Goal: Transaction & Acquisition: Purchase product/service

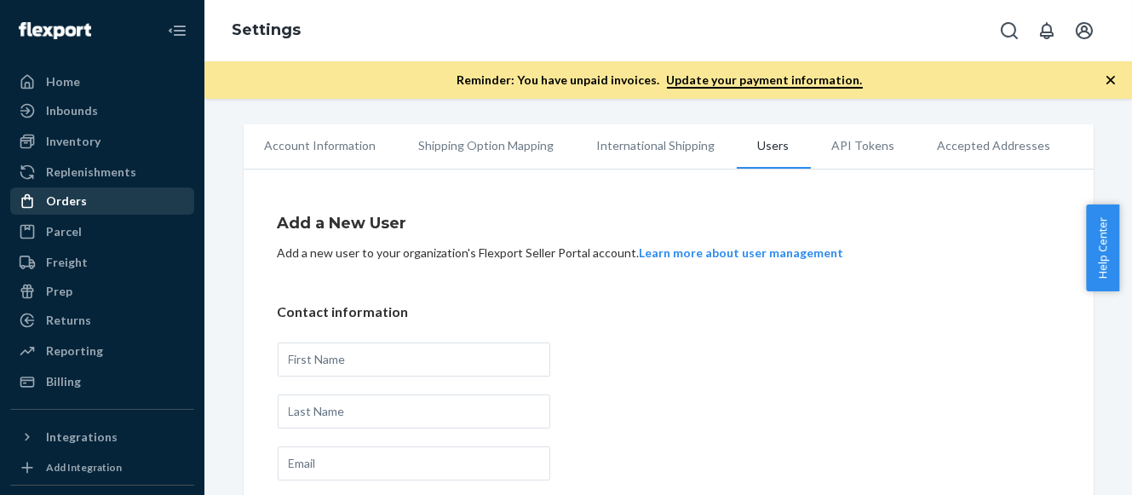
click at [83, 200] on div "Orders" at bounding box center [66, 201] width 41 height 17
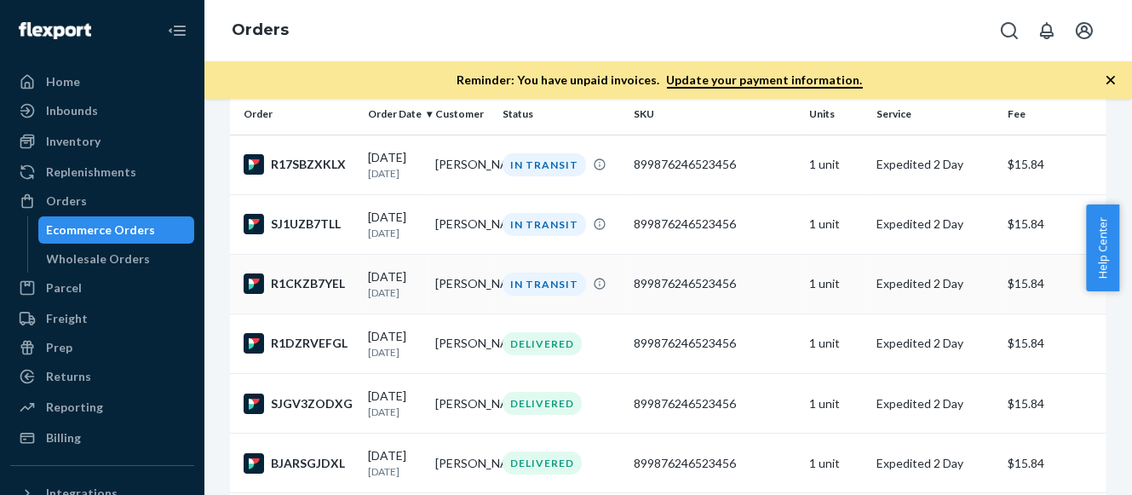
scroll to position [165, 0]
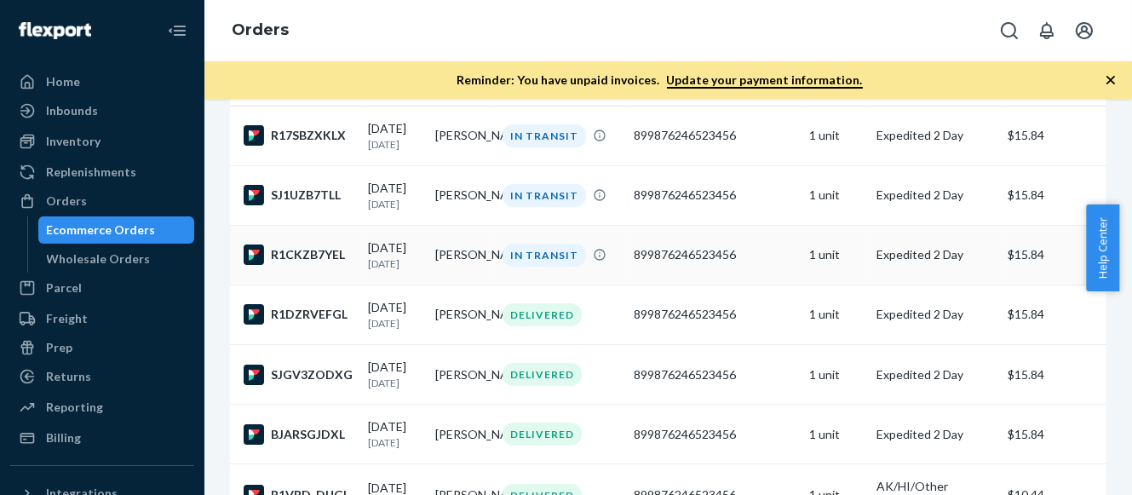
click at [529, 262] on div "IN TRANSIT" at bounding box center [545, 255] width 84 height 23
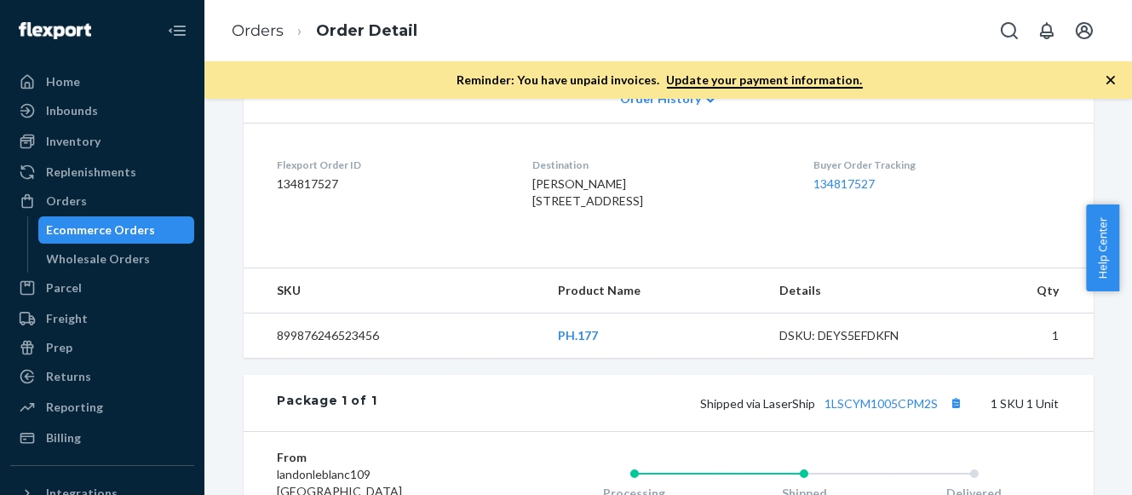
scroll to position [415, 0]
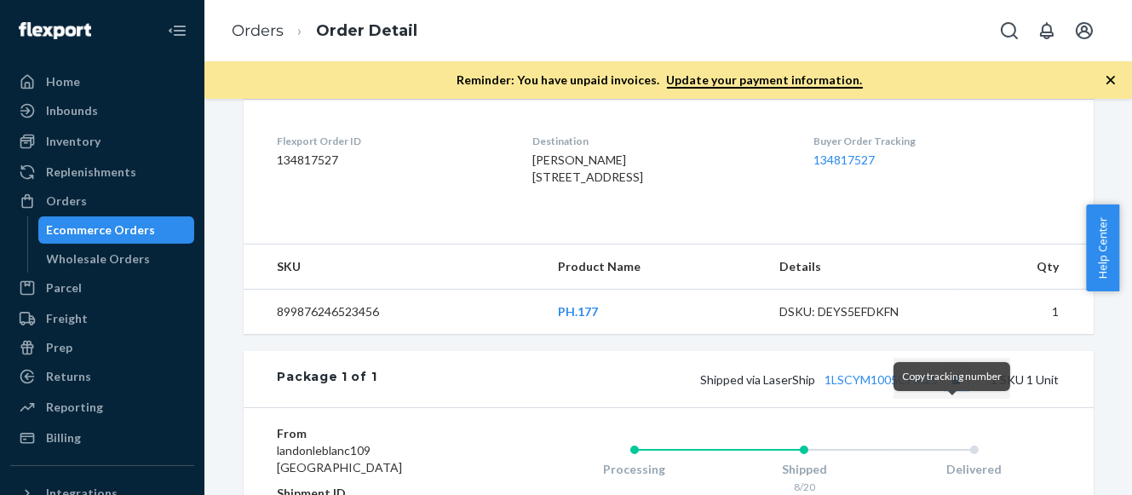
click at [955, 390] on button "Copy tracking number" at bounding box center [957, 379] width 22 height 22
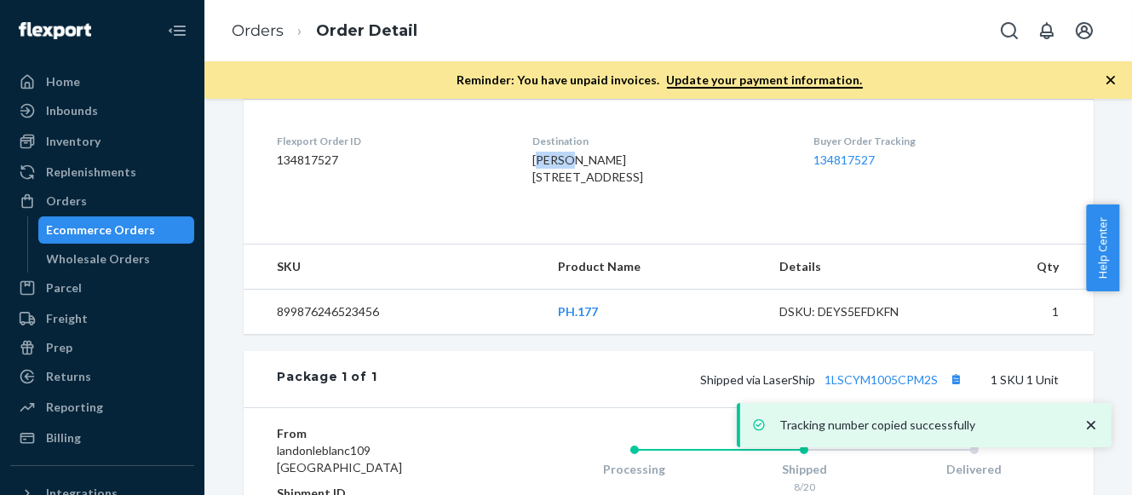
drag, startPoint x: 518, startPoint y: 158, endPoint x: 547, endPoint y: 158, distance: 29.0
click at [547, 158] on span "[PERSON_NAME] [STREET_ADDRESS]" at bounding box center [588, 169] width 111 height 32
click at [533, 160] on span "[PERSON_NAME] [STREET_ADDRESS]" at bounding box center [588, 169] width 111 height 32
drag, startPoint x: 513, startPoint y: 157, endPoint x: 629, endPoint y: 157, distance: 115.9
click at [629, 157] on div "[PERSON_NAME] [STREET_ADDRESS]" at bounding box center [660, 169] width 254 height 34
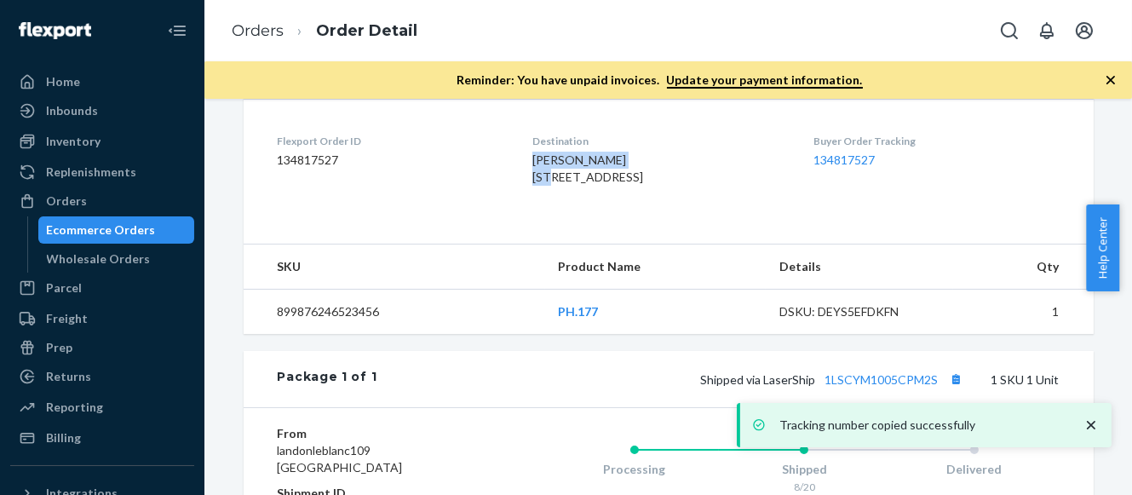
copy span "[PERSON_NAME]"
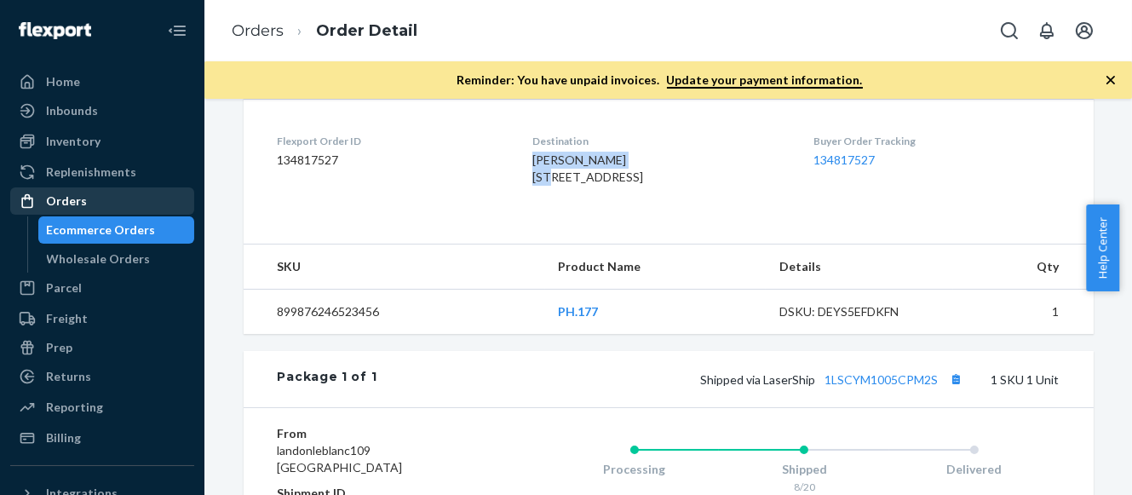
click at [85, 199] on div "Orders" at bounding box center [102, 201] width 181 height 24
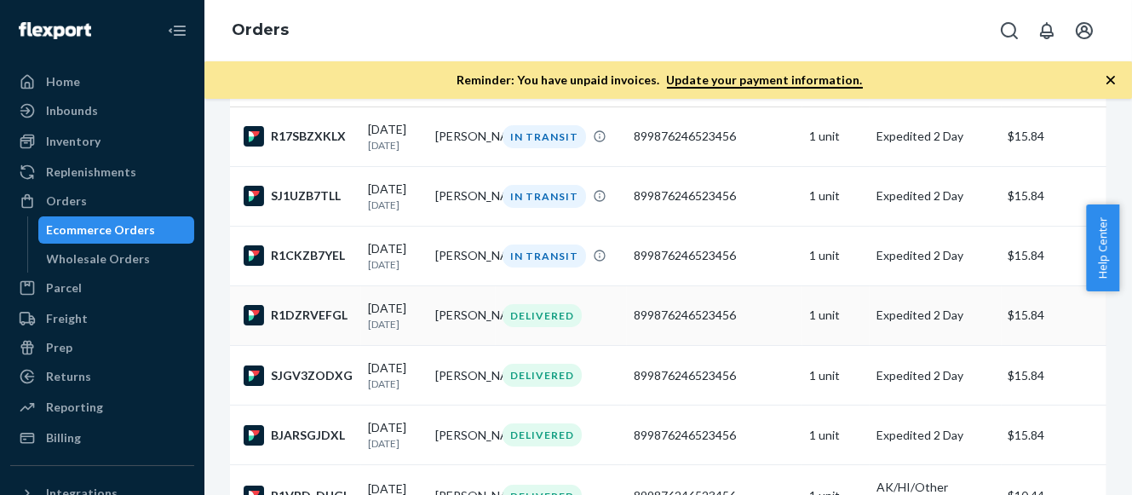
scroll to position [165, 0]
click at [539, 193] on div "IN TRANSIT" at bounding box center [545, 195] width 84 height 23
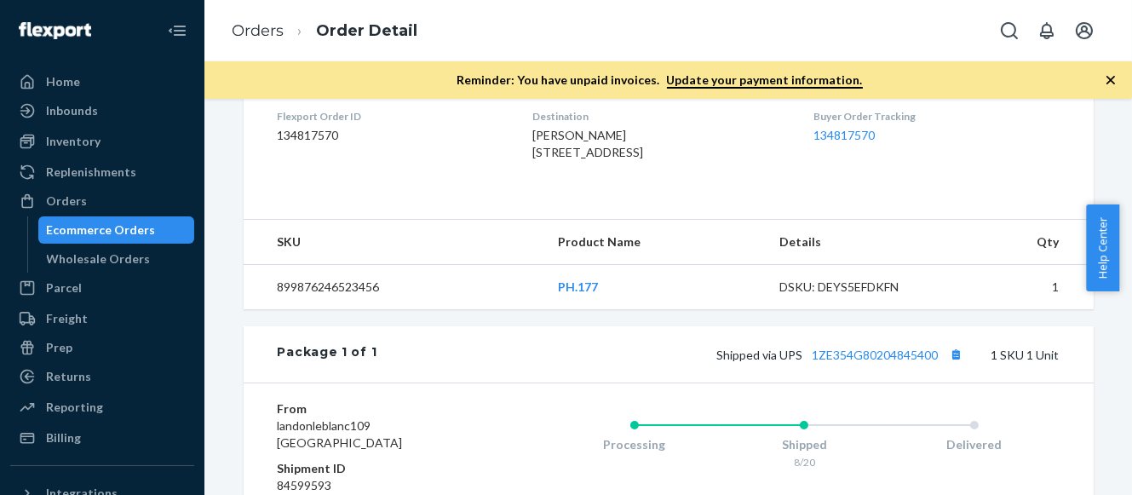
scroll to position [415, 0]
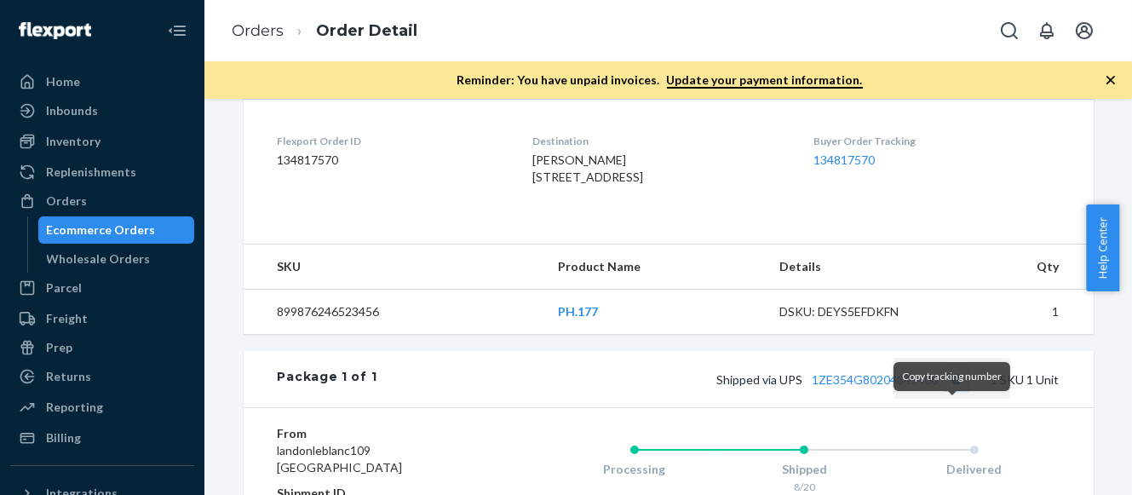
click at [949, 390] on button "Copy tracking number" at bounding box center [957, 379] width 22 height 22
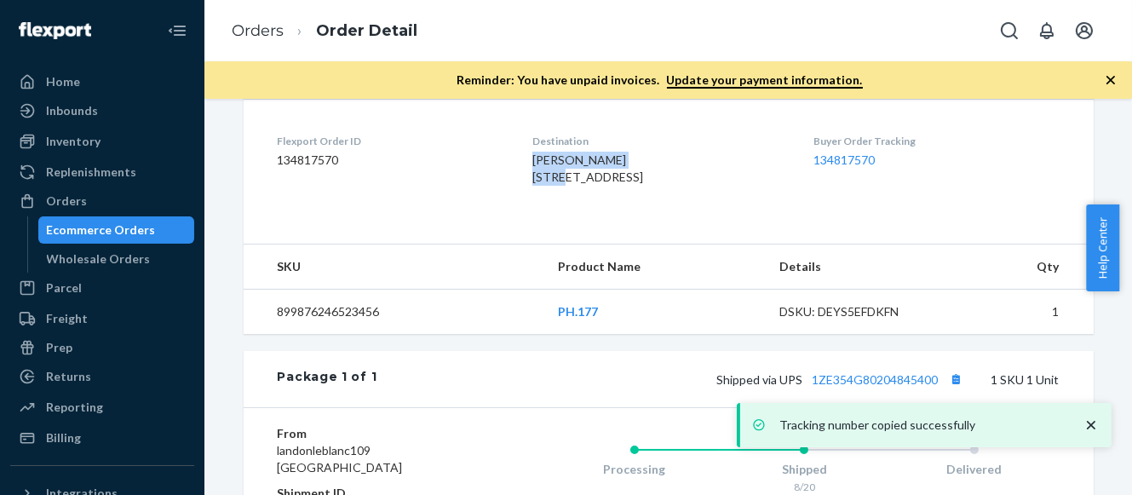
drag, startPoint x: 517, startPoint y: 158, endPoint x: 623, endPoint y: 162, distance: 105.7
click at [623, 162] on div "[PERSON_NAME] [STREET_ADDRESS]" at bounding box center [660, 169] width 254 height 34
copy span "[PERSON_NAME]"
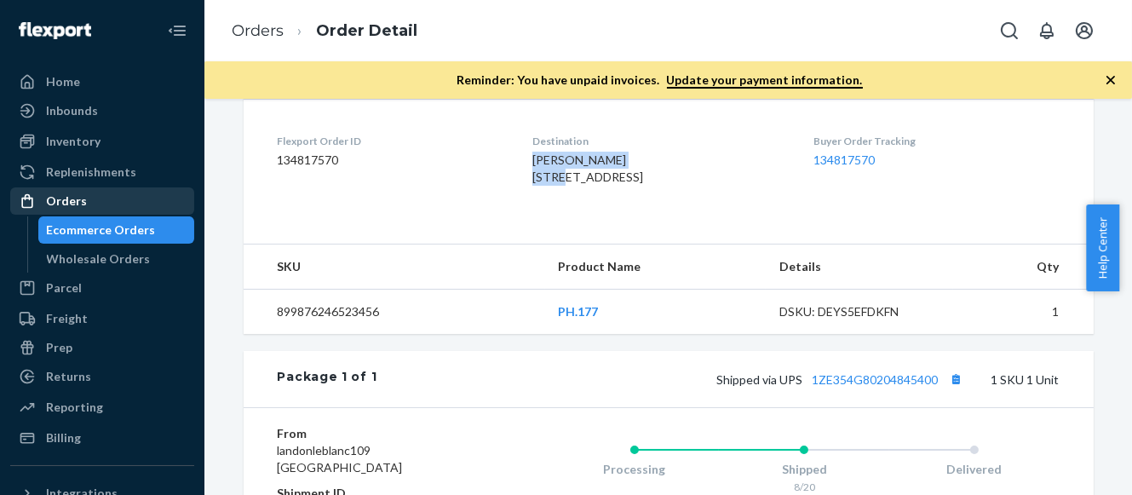
click at [101, 200] on div "Orders" at bounding box center [102, 201] width 181 height 24
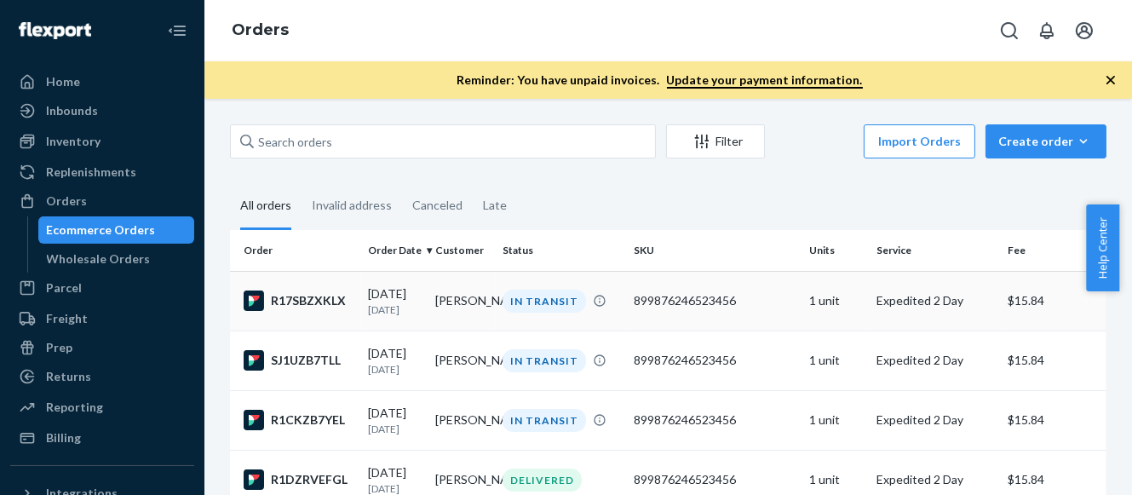
click at [526, 297] on div "IN TRANSIT" at bounding box center [545, 301] width 84 height 23
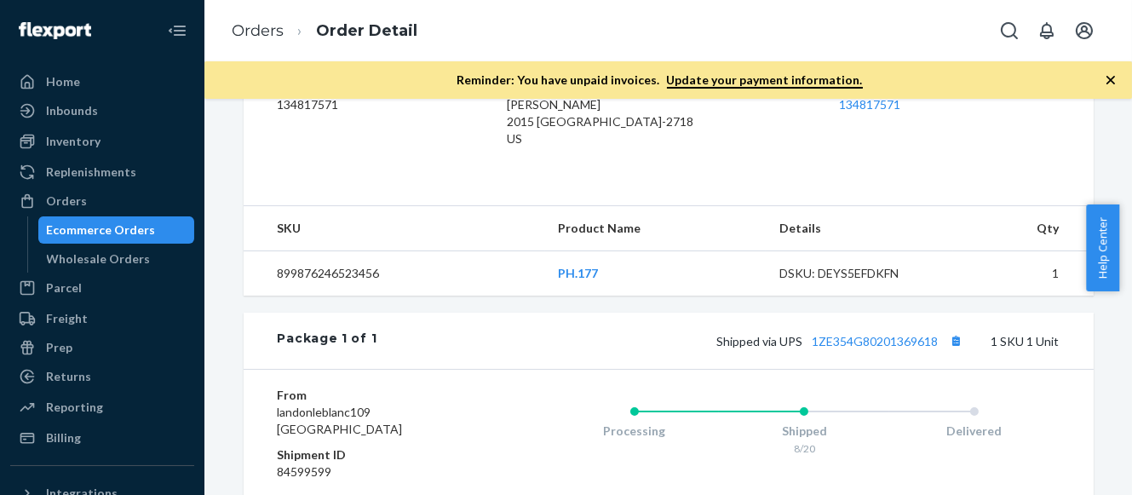
scroll to position [498, 0]
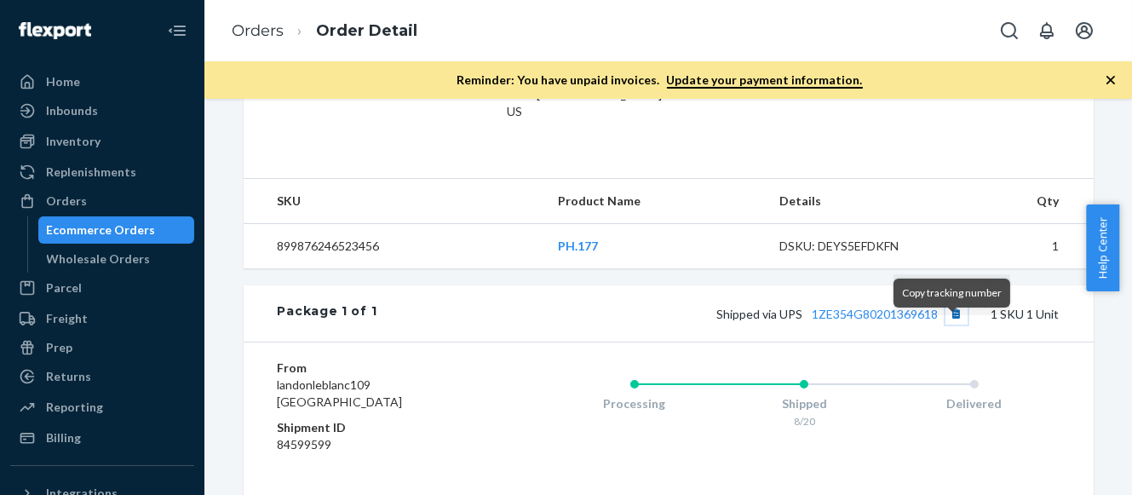
click at [956, 325] on button "Copy tracking number" at bounding box center [957, 313] width 22 height 22
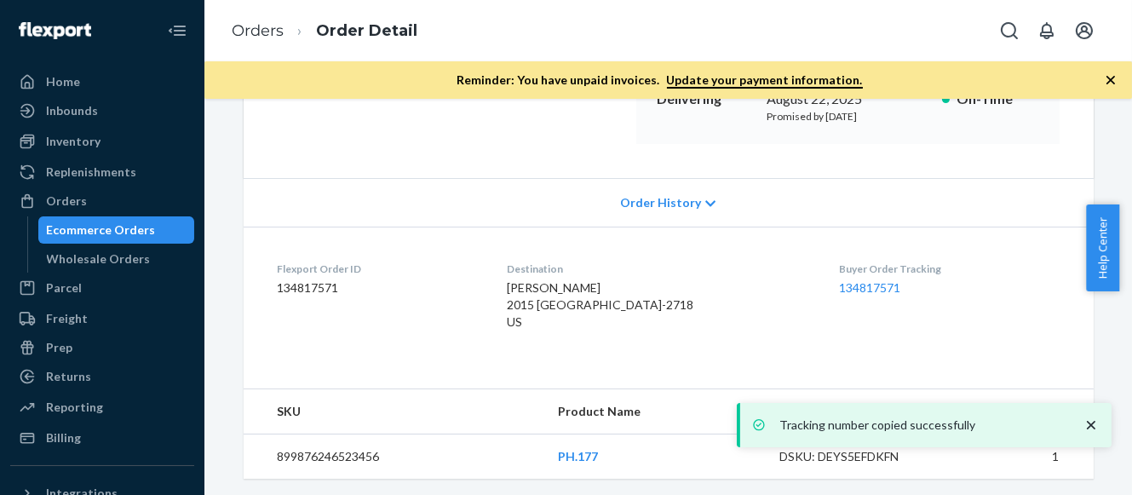
scroll to position [249, 0]
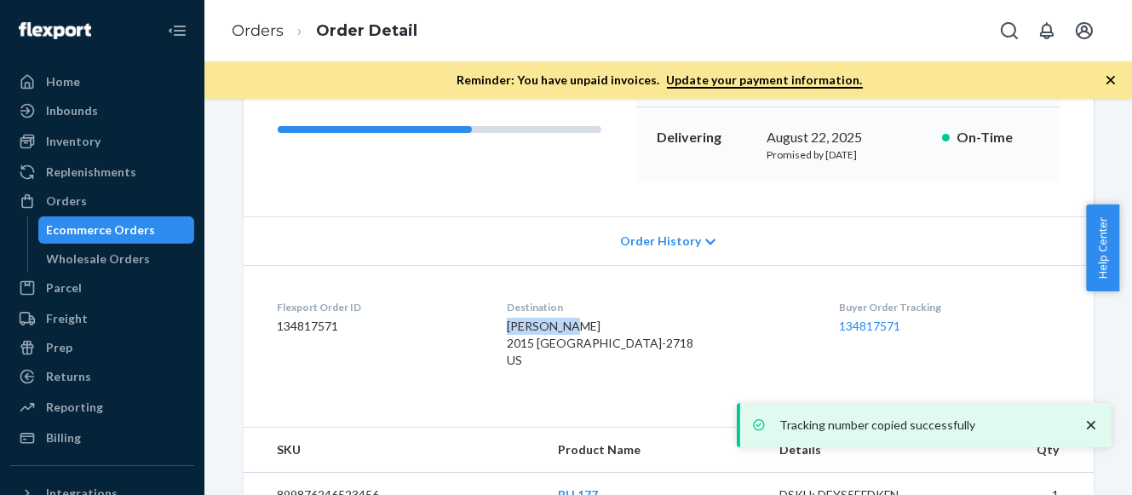
drag, startPoint x: 510, startPoint y: 325, endPoint x: 567, endPoint y: 326, distance: 57.1
click at [567, 326] on div "[PERSON_NAME] 2015 [GEOGRAPHIC_DATA]-2718 US" at bounding box center [659, 343] width 305 height 51
copy span "[PERSON_NAME]"
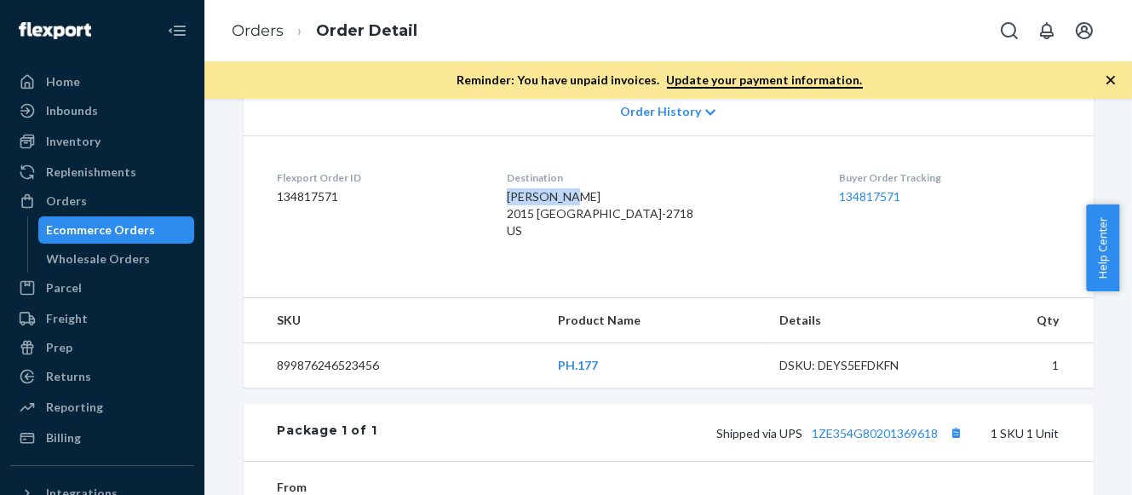
scroll to position [498, 0]
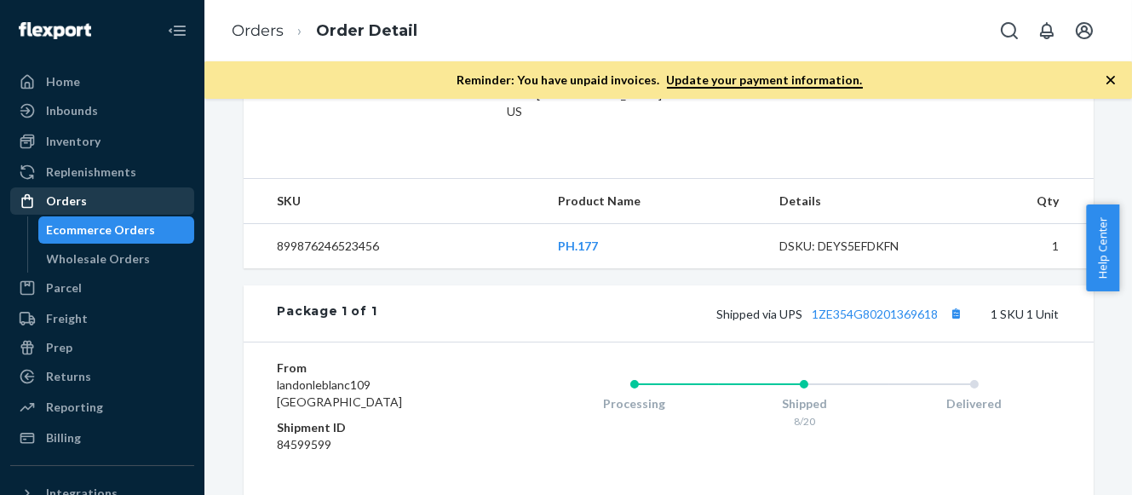
click at [72, 207] on div "Orders" at bounding box center [66, 201] width 41 height 17
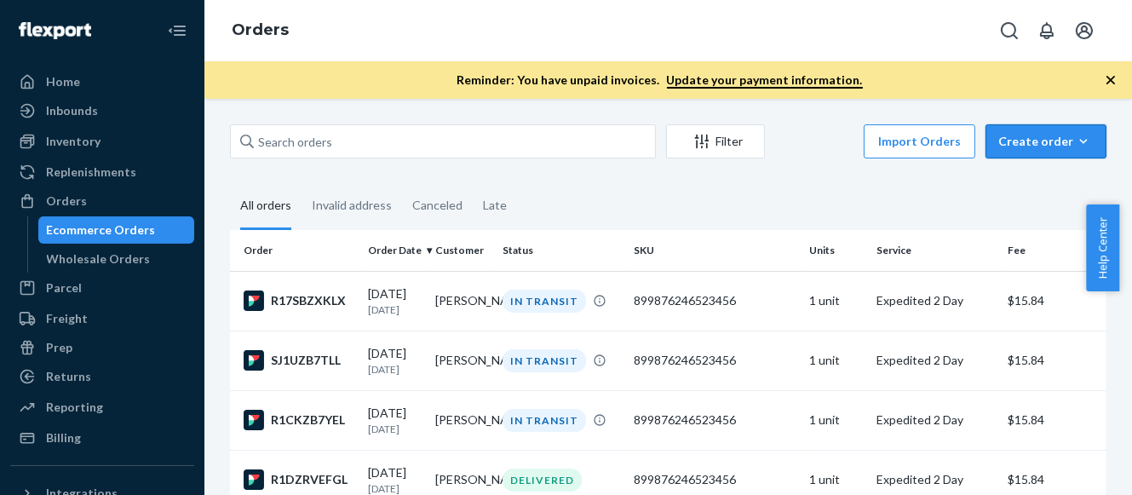
click at [1019, 138] on div "Create order" at bounding box center [1046, 141] width 95 height 17
click at [1014, 168] on span "Ecommerce order" at bounding box center [1001, 162] width 94 height 12
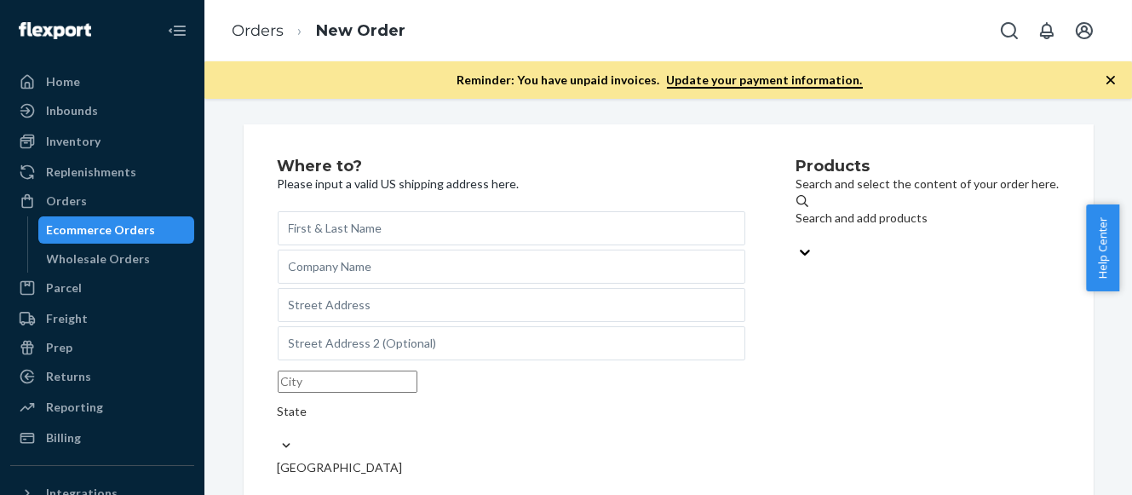
click at [807, 223] on div "Search and add products" at bounding box center [928, 218] width 263 height 17
click at [798, 227] on input "Search and add products" at bounding box center [798, 235] width 2 height 17
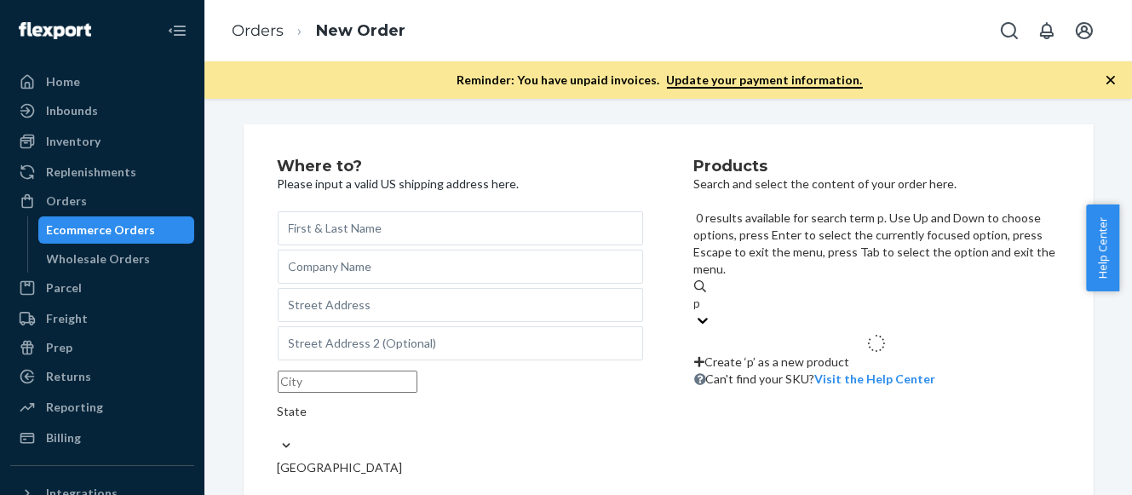
type input "ph"
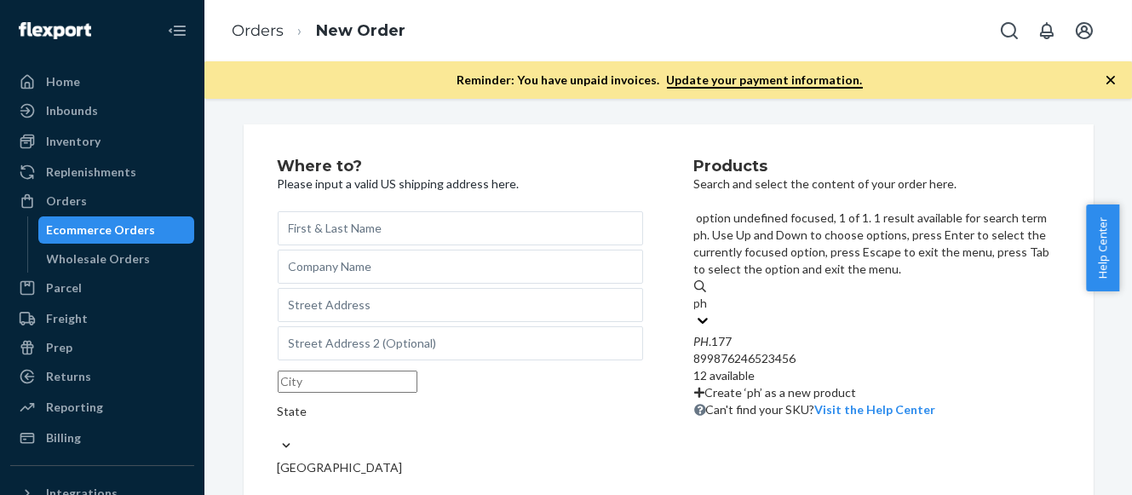
click at [809, 333] on div "PH .177" at bounding box center [877, 341] width 366 height 17
click at [710, 295] on input "ph" at bounding box center [701, 303] width 15 height 17
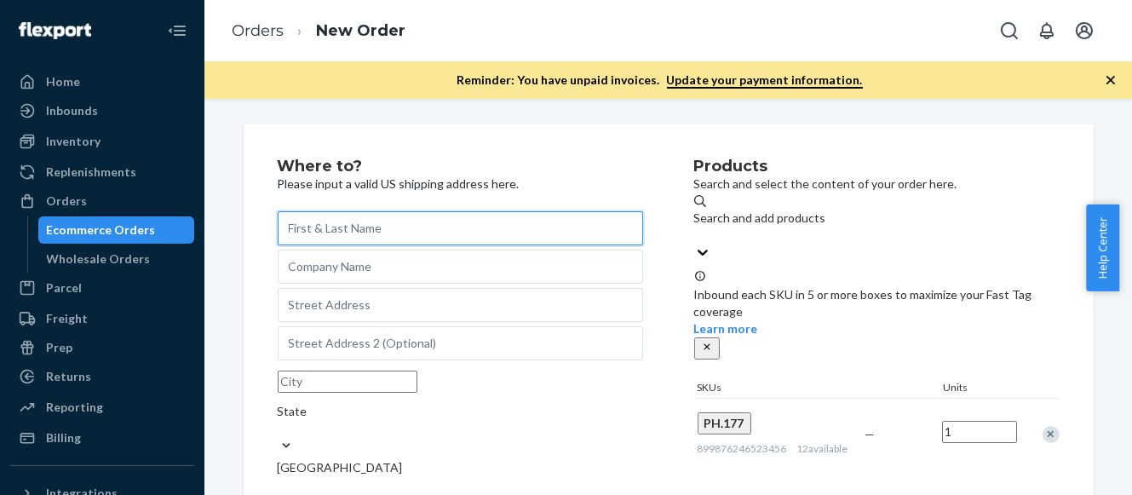
click at [338, 221] on input "text" at bounding box center [461, 228] width 366 height 34
paste input "[PERSON_NAME]"
type input "[PERSON_NAME]"
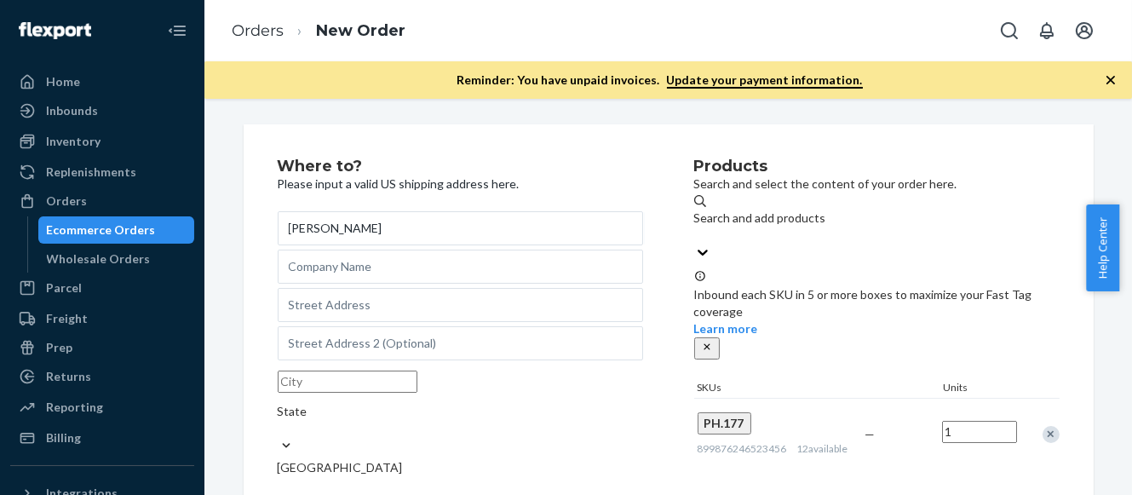
click at [596, 176] on p "Please input a valid US shipping address here." at bounding box center [461, 184] width 366 height 17
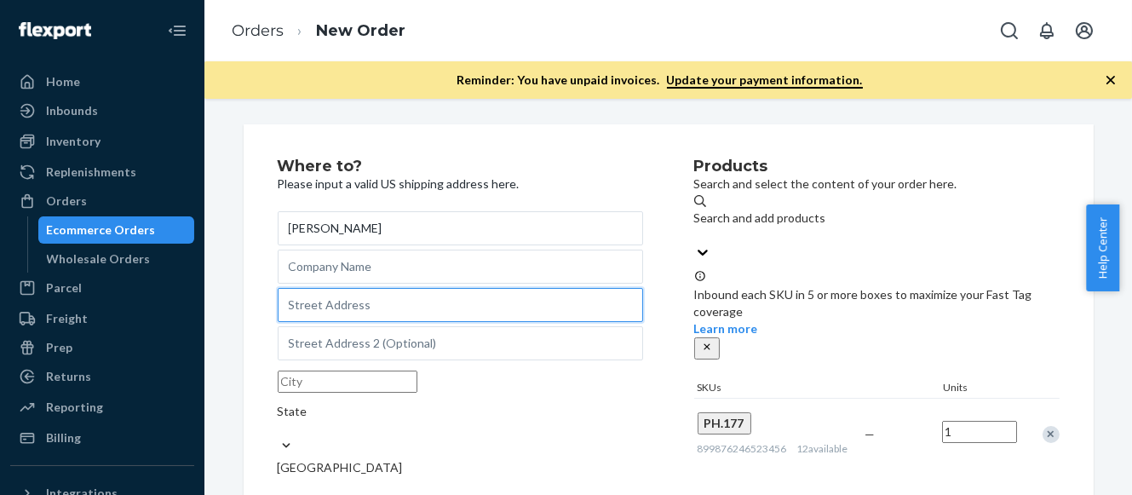
click at [347, 322] on input "text" at bounding box center [461, 305] width 366 height 34
paste input "[STREET_ADDRESS][PERSON_NAME]"
type input "[STREET_ADDRESS][PERSON_NAME]"
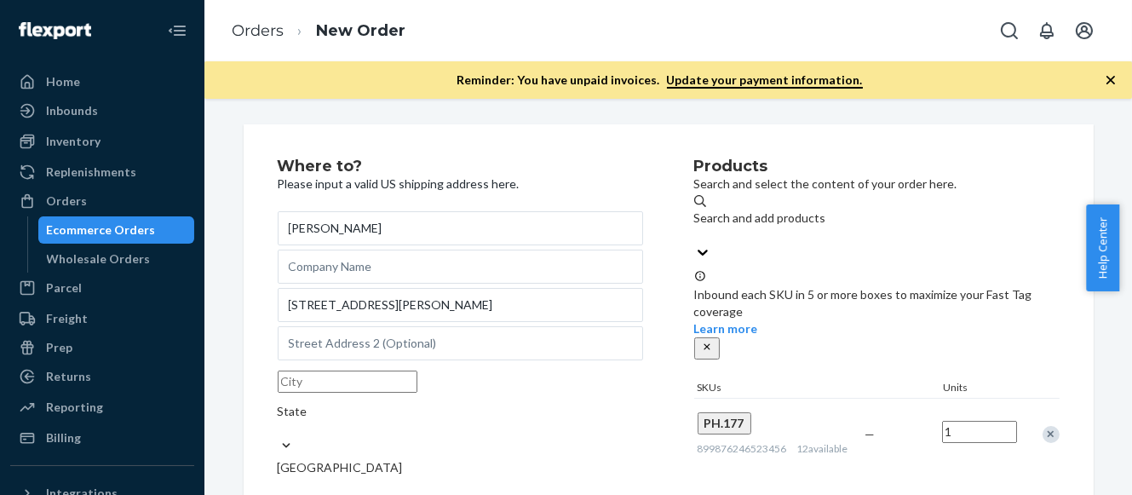
click at [656, 286] on div "Where to? Please input a valid US shipping address here. [PERSON_NAME] [STREET_…" at bounding box center [486, 402] width 417 height 489
click at [608, 297] on div "[PERSON_NAME] [STREET_ADDRESS][PERSON_NAME] Phone number" at bounding box center [461, 427] width 366 height 432
click at [651, 296] on div "Where to? Please input a valid US shipping address here. [PERSON_NAME] [STREET_…" at bounding box center [486, 402] width 417 height 489
click at [333, 393] on input "text" at bounding box center [348, 382] width 140 height 22
paste input "[GEOGRAPHIC_DATA]"
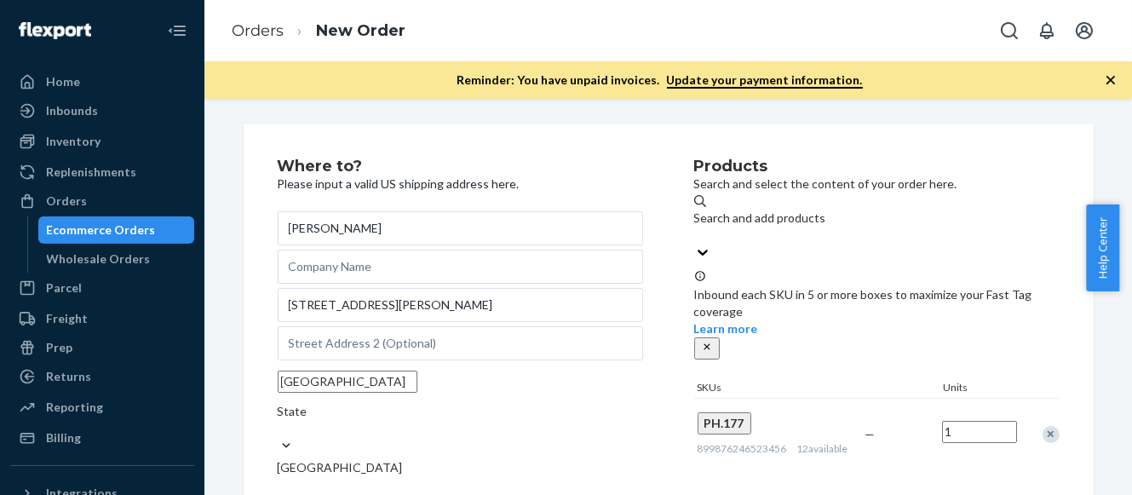
type input "[GEOGRAPHIC_DATA]"
click at [706, 435] on div "Products Search and select the content of your order here. Search and add produ…" at bounding box center [877, 402] width 366 height 489
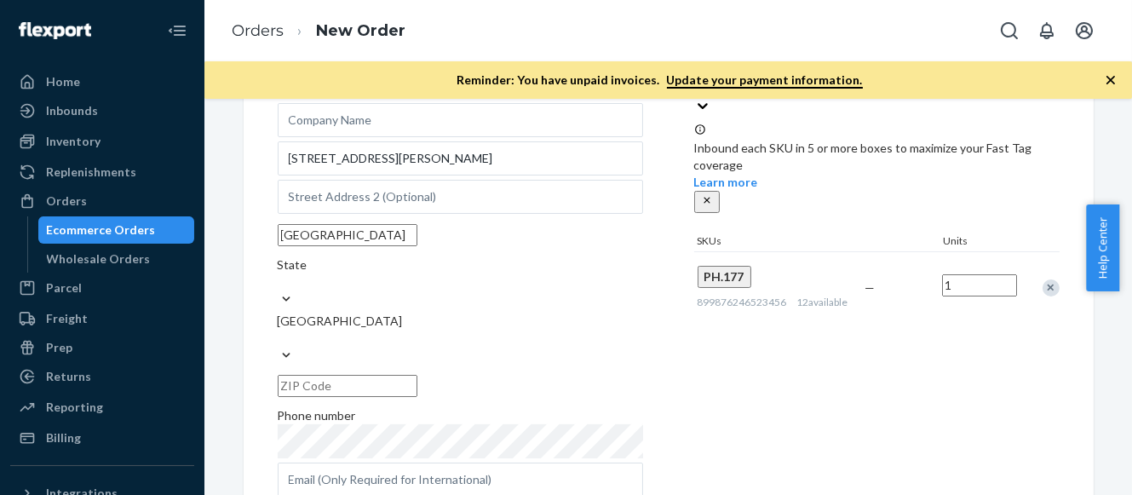
scroll to position [156, 0]
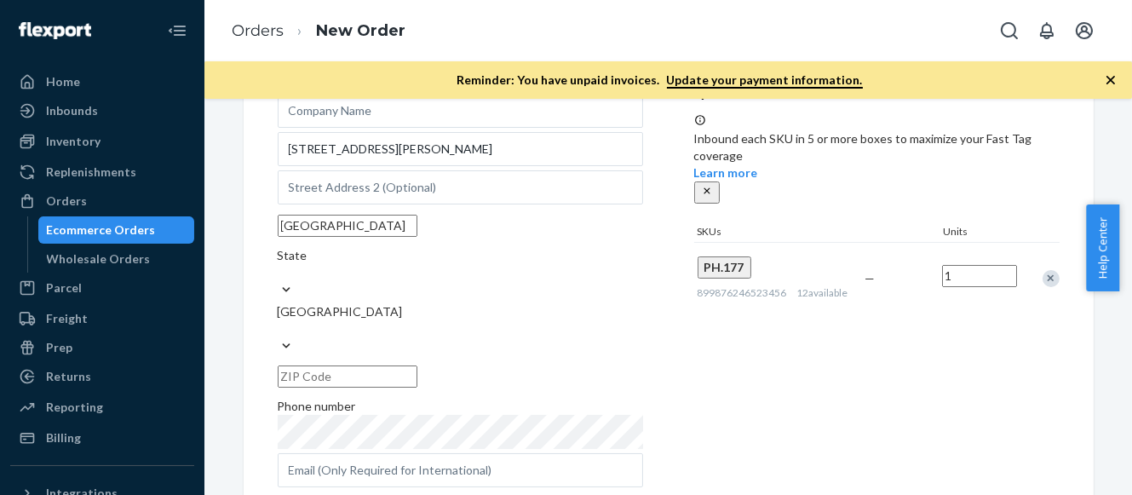
click at [496, 264] on div "State" at bounding box center [461, 255] width 366 height 17
click at [279, 265] on input "State" at bounding box center [279, 272] width 2 height 17
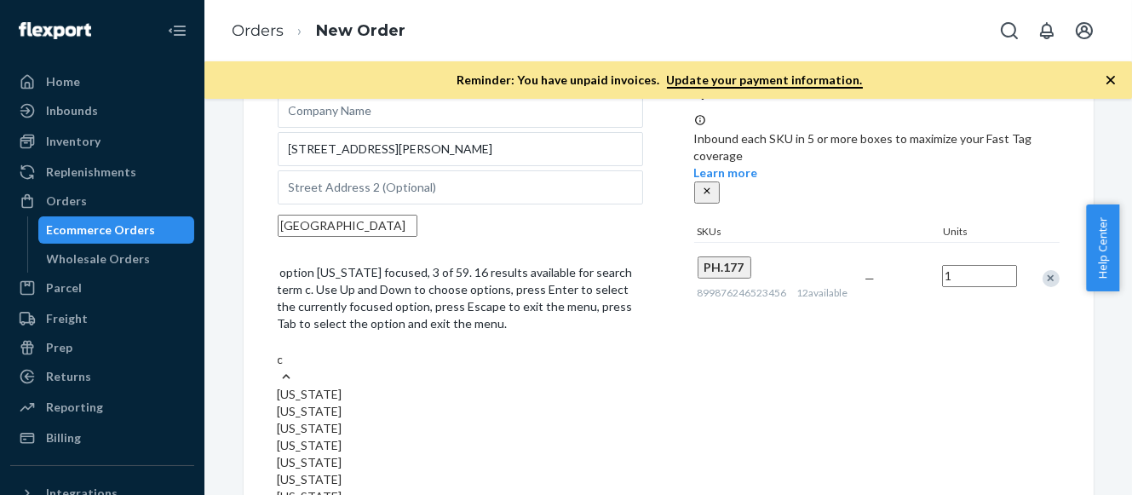
type input "ct"
click at [514, 386] on div "[US_STATE]" at bounding box center [461, 394] width 366 height 17
click at [290, 351] on input "ct" at bounding box center [284, 359] width 12 height 17
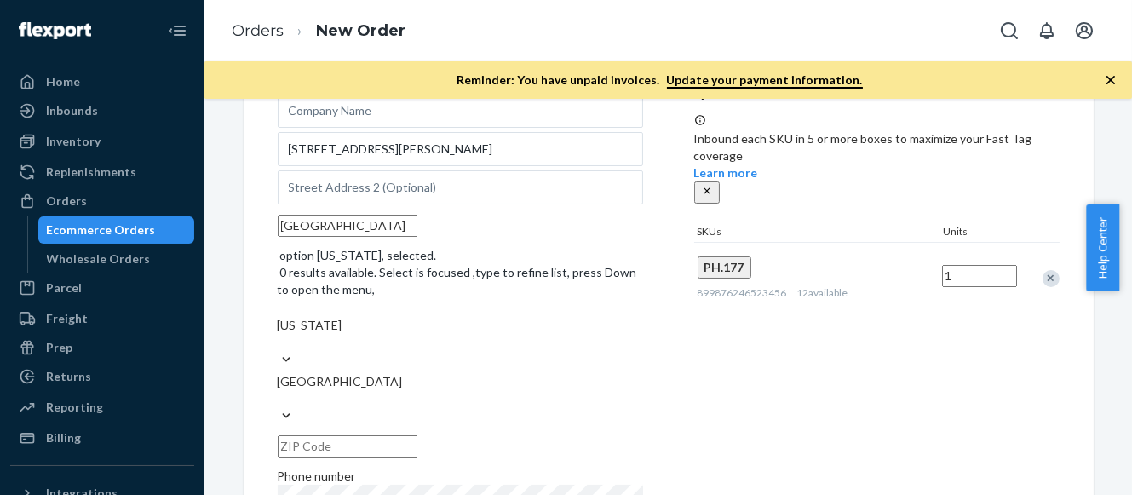
click at [418, 435] on input "text" at bounding box center [348, 446] width 140 height 22
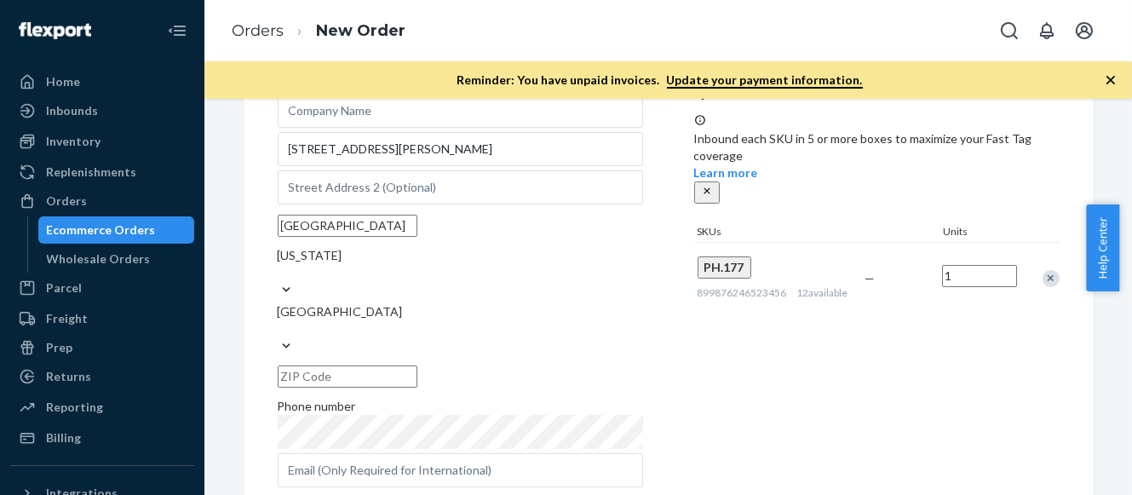
paste input "06053-2411"
type input "06053-2411"
click at [686, 341] on div "Where to? Please input a valid US shipping address here. [PERSON_NAME] [STREET_…" at bounding box center [486, 247] width 417 height 489
click at [712, 353] on div "Products Search and select the content of your order here. Search and add produ…" at bounding box center [877, 247] width 366 height 489
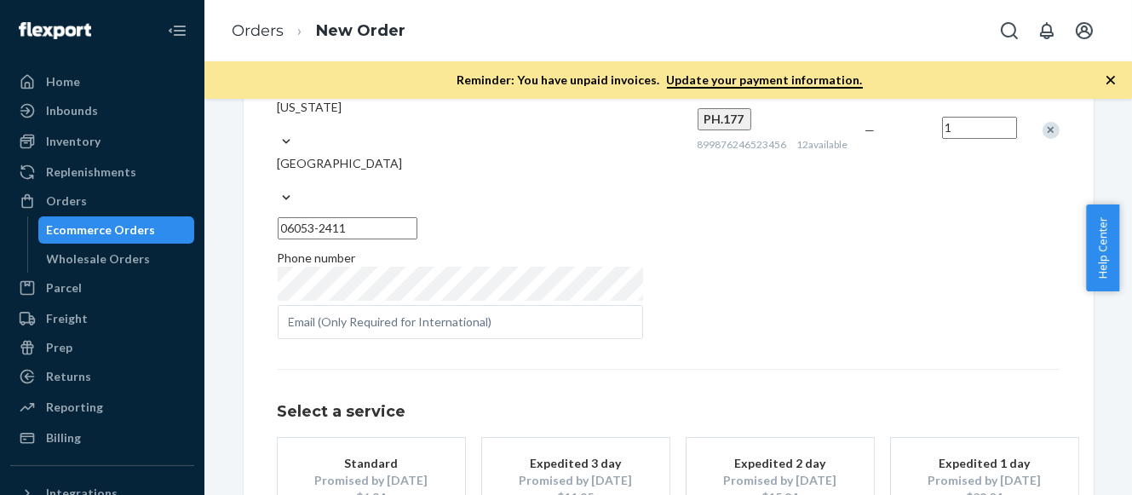
scroll to position [403, 0]
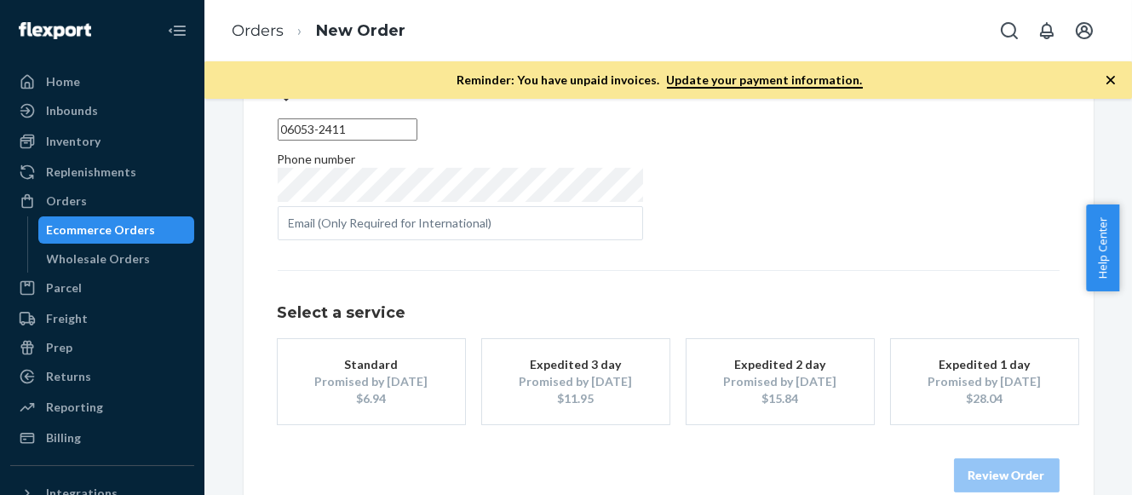
click at [803, 356] on div "Expedited 2 day" at bounding box center [780, 364] width 136 height 17
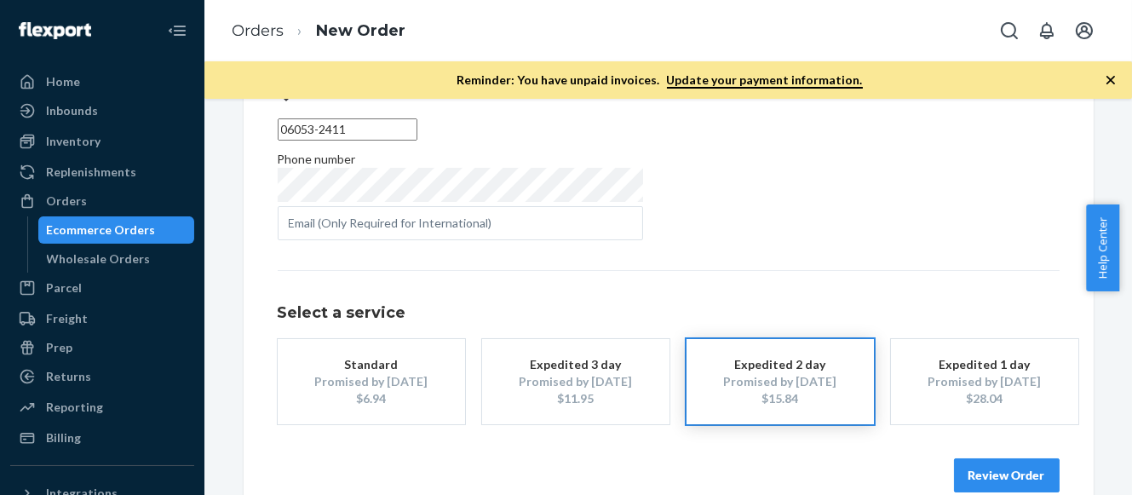
click at [1005, 458] on button "Review Order" at bounding box center [1007, 475] width 106 height 34
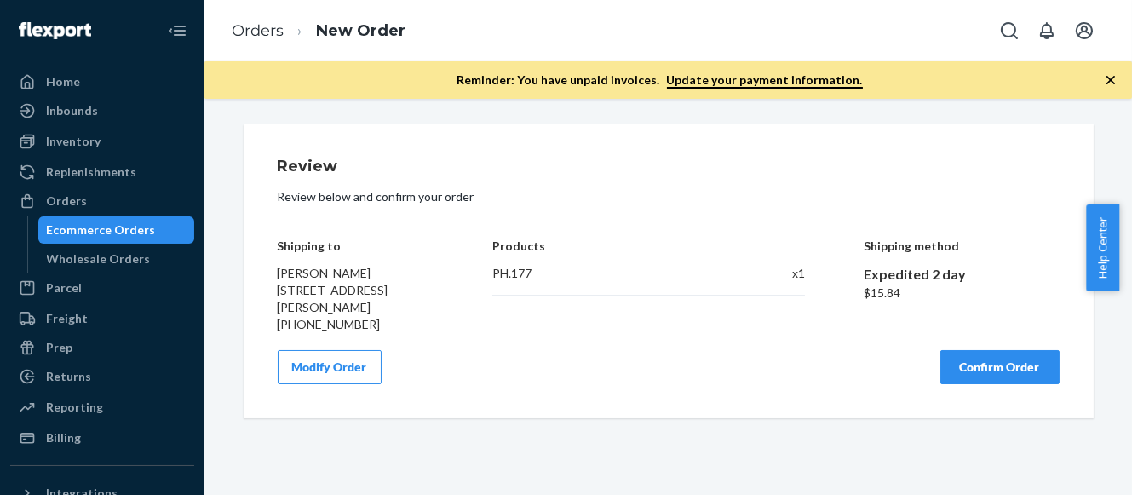
click at [976, 362] on button "Confirm Order" at bounding box center [1000, 367] width 119 height 34
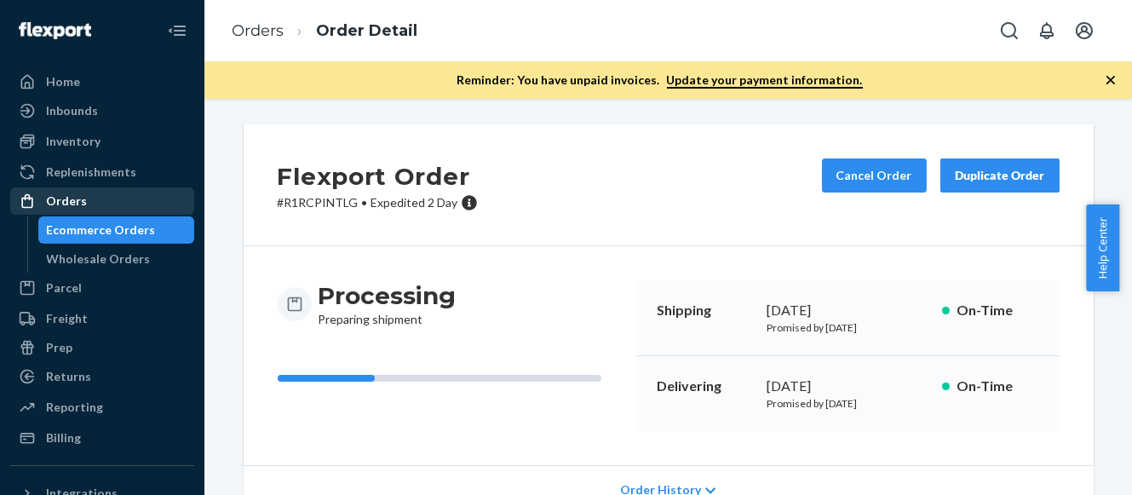
click at [46, 201] on div "Orders" at bounding box center [66, 201] width 41 height 17
